Goal: Check status: Check status

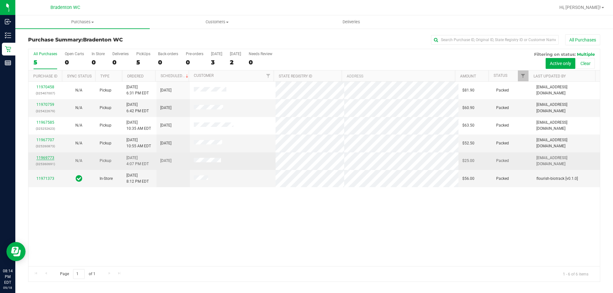
click at [42, 157] on link "11969773" at bounding box center [45, 158] width 18 height 4
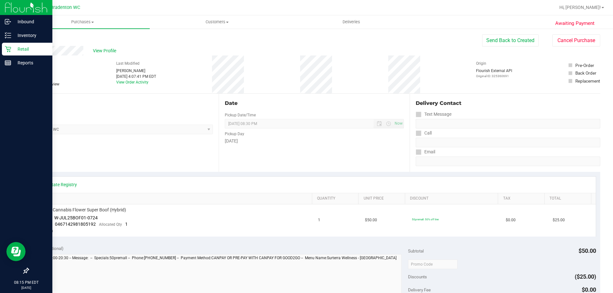
click at [10, 47] on icon at bounding box center [8, 49] width 6 height 6
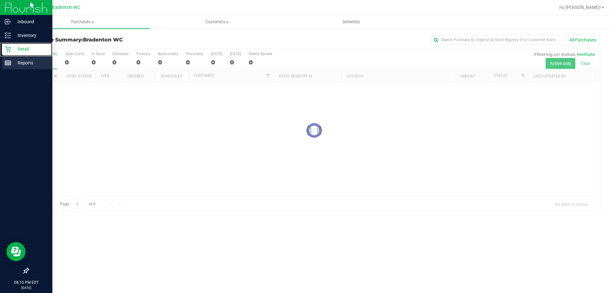
click at [26, 67] on div "Reports" at bounding box center [27, 63] width 50 height 13
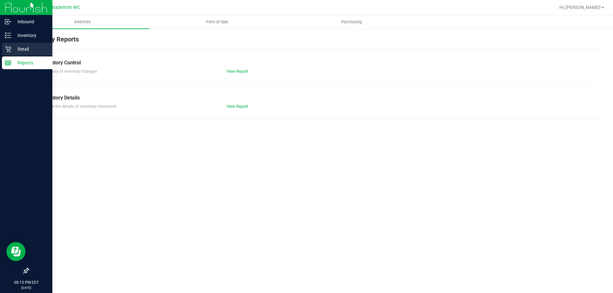
click at [5, 46] on icon at bounding box center [8, 49] width 6 height 6
